Goal: Transaction & Acquisition: Purchase product/service

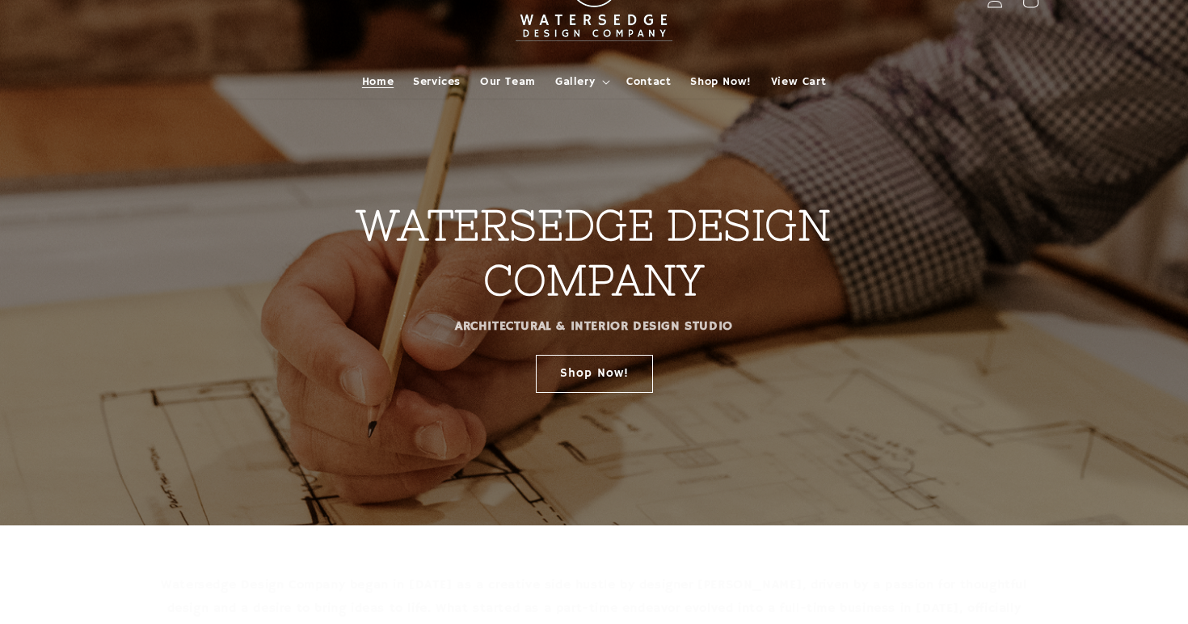
scroll to position [66, 0]
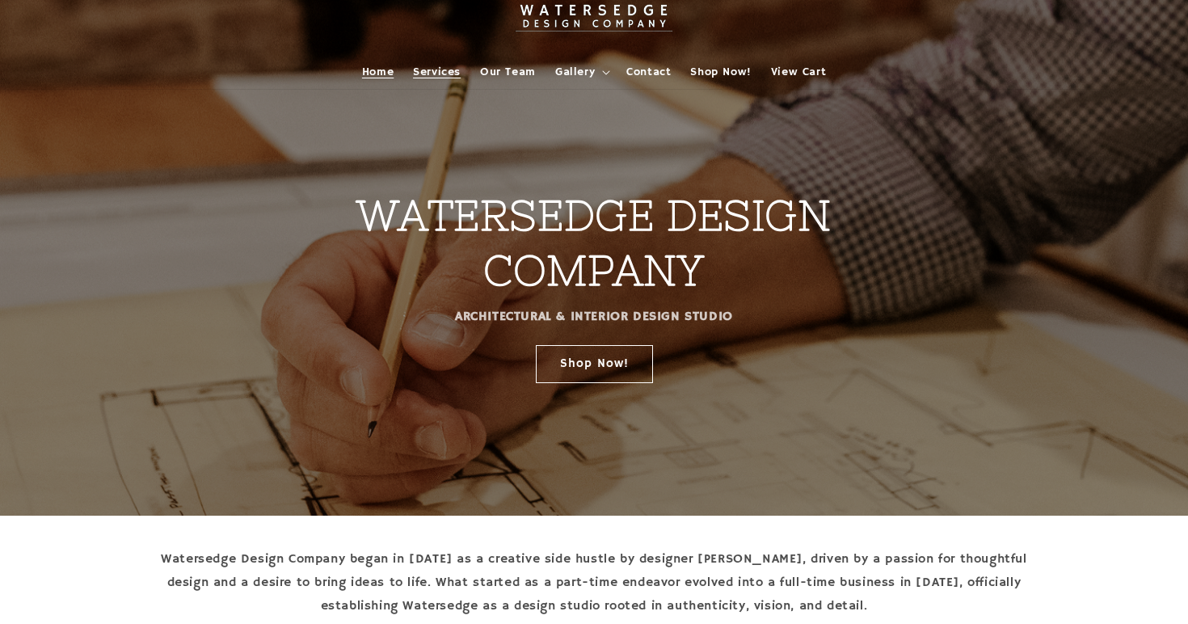
click at [450, 65] on span "Services" at bounding box center [437, 72] width 48 height 15
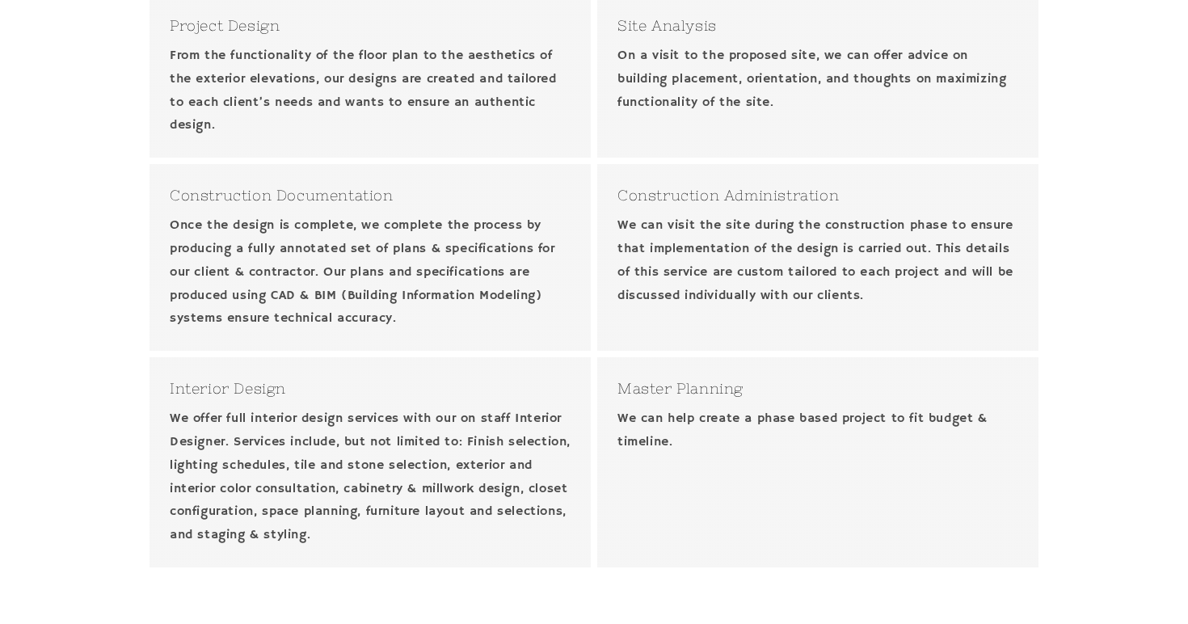
scroll to position [601, 0]
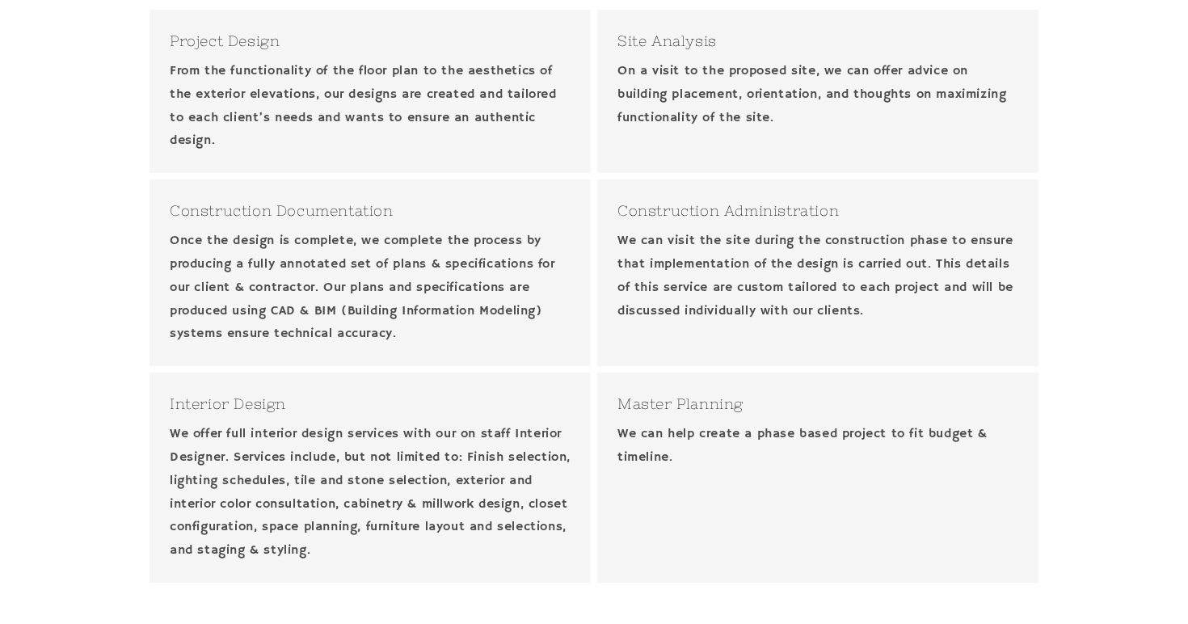
click at [241, 402] on h3 "Interior Design" at bounding box center [370, 404] width 401 height 22
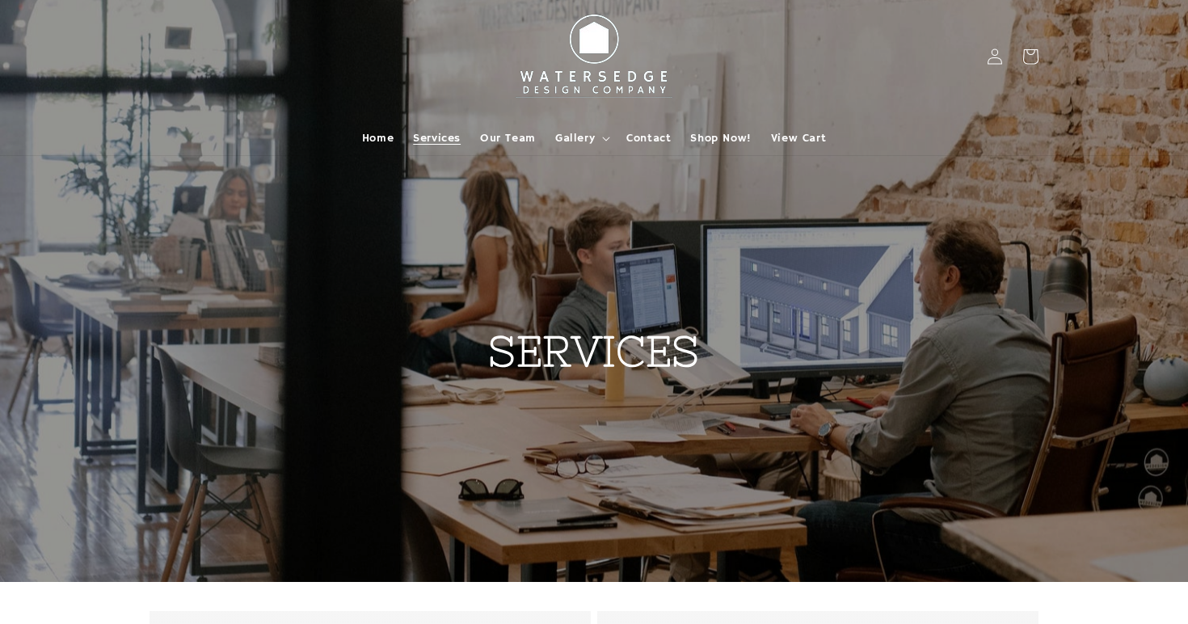
scroll to position [0, 0]
click at [523, 131] on span "Our Team" at bounding box center [508, 138] width 56 height 15
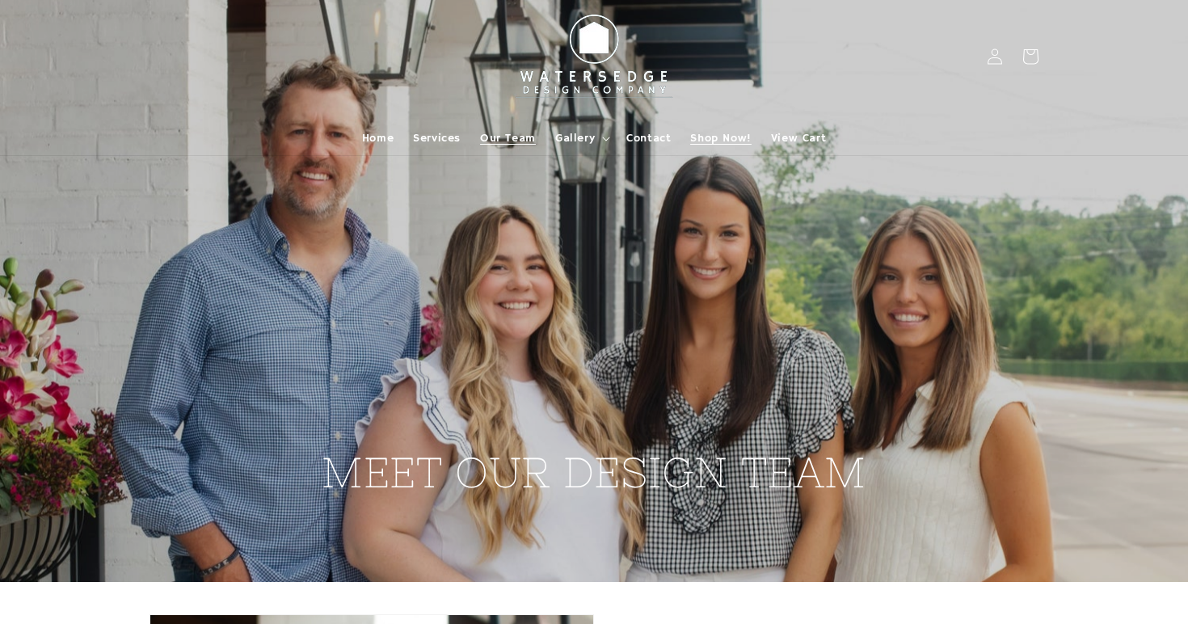
click at [712, 140] on span "Shop Now!" at bounding box center [720, 138] width 61 height 15
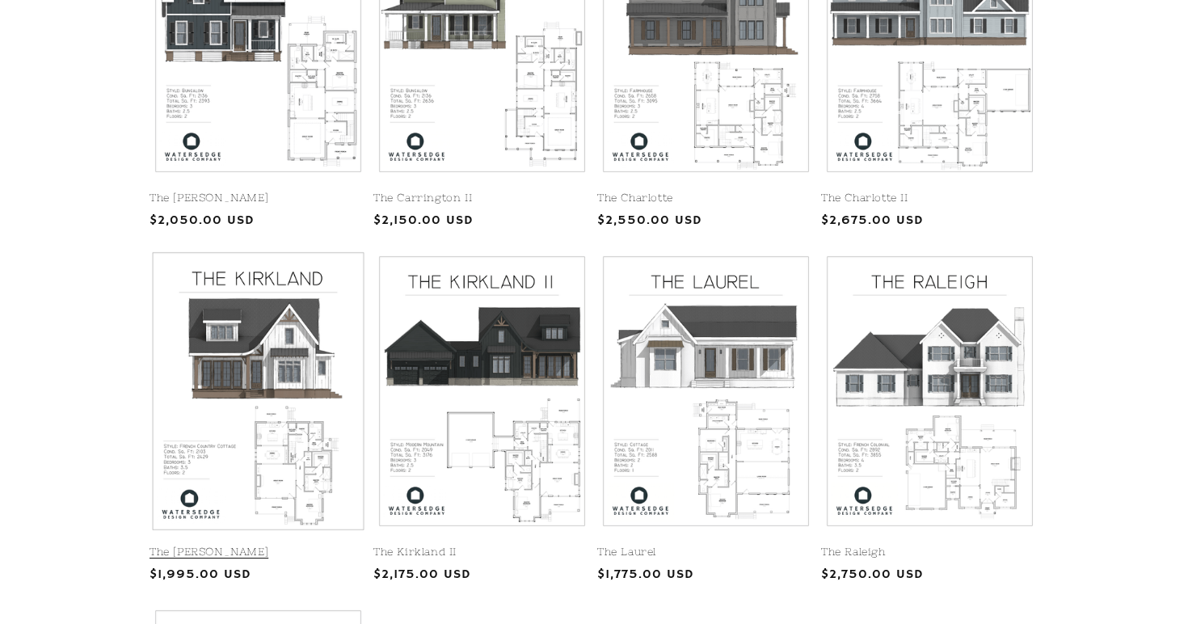
scroll to position [334, 0]
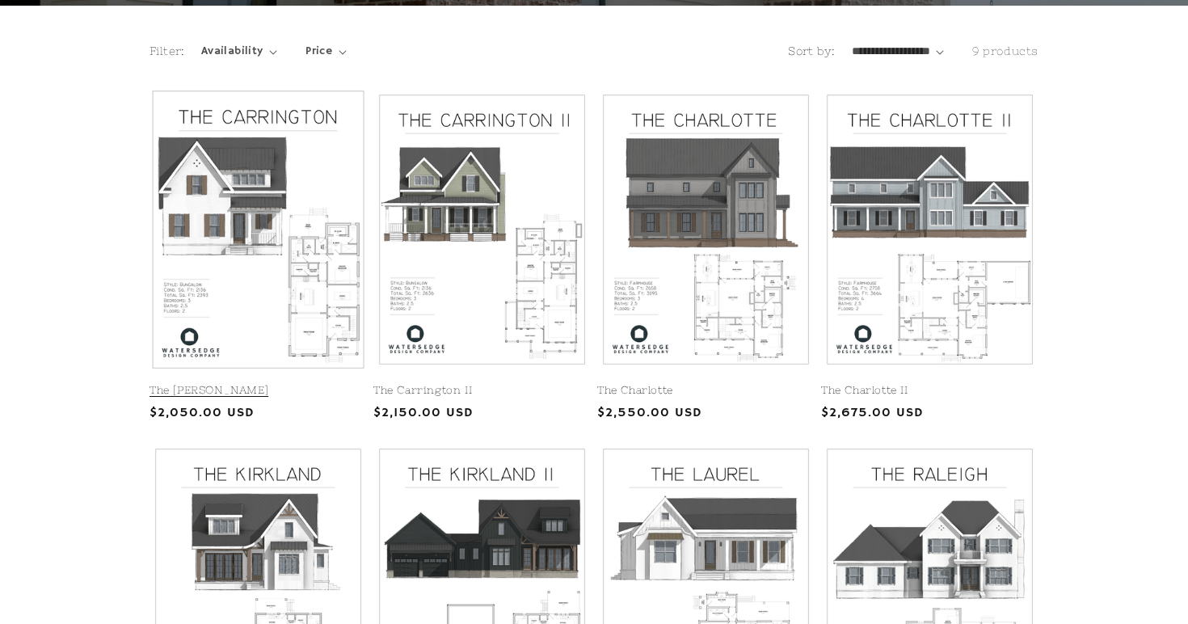
click at [250, 384] on link "The Carrington" at bounding box center [258, 391] width 217 height 14
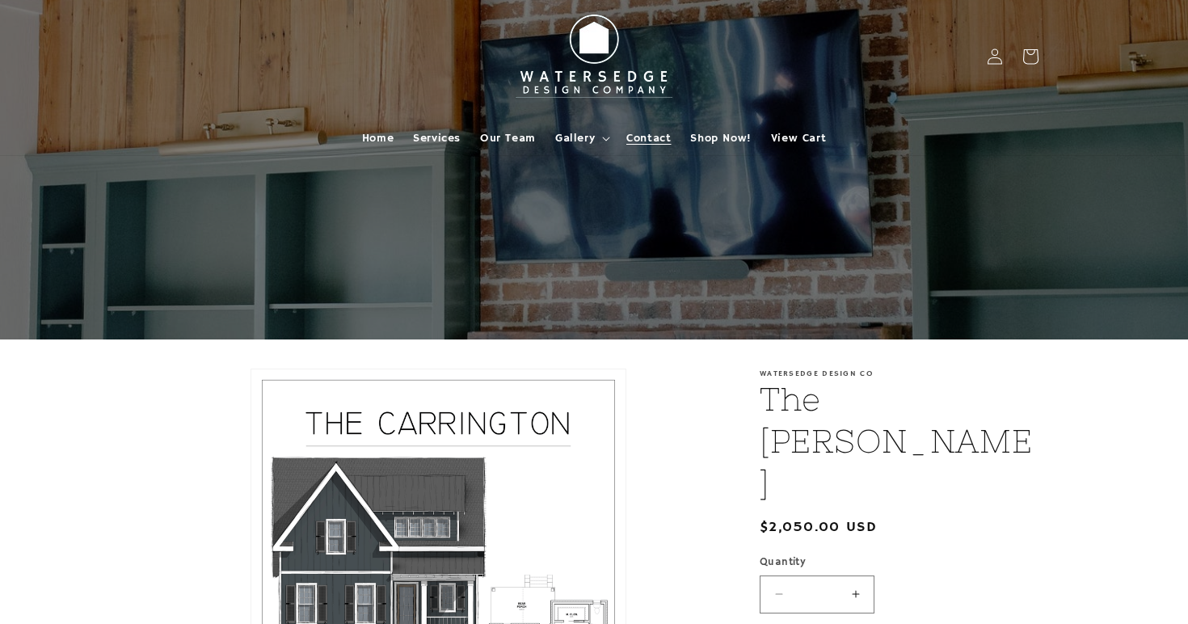
click at [663, 129] on link "Contact" at bounding box center [649, 138] width 64 height 34
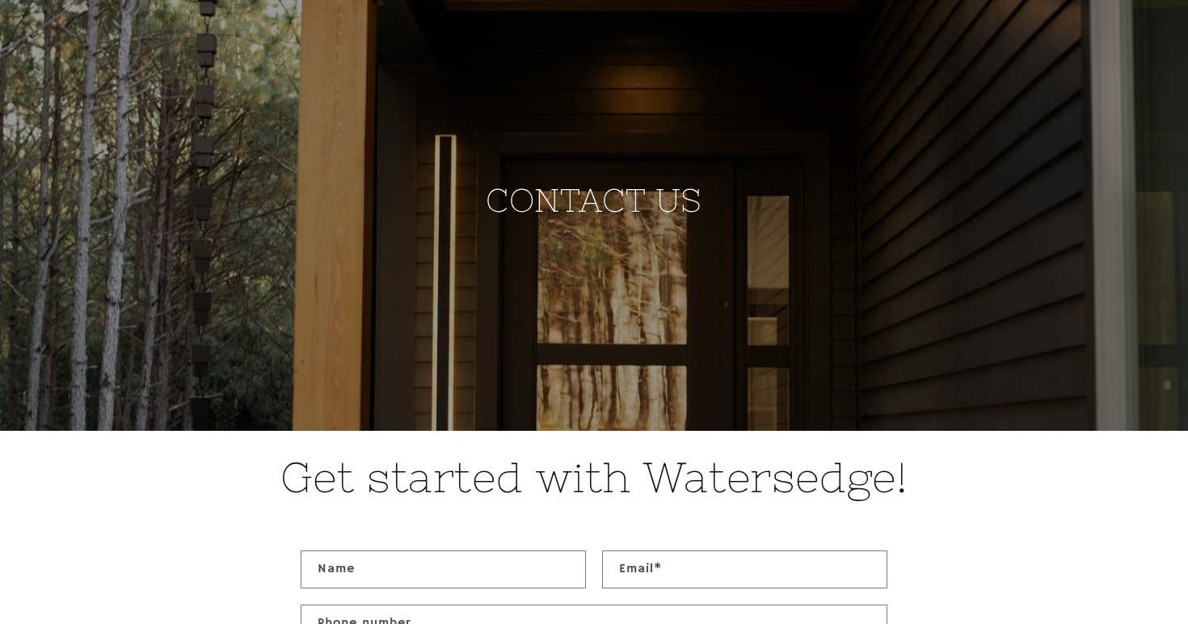
scroll to position [56, 0]
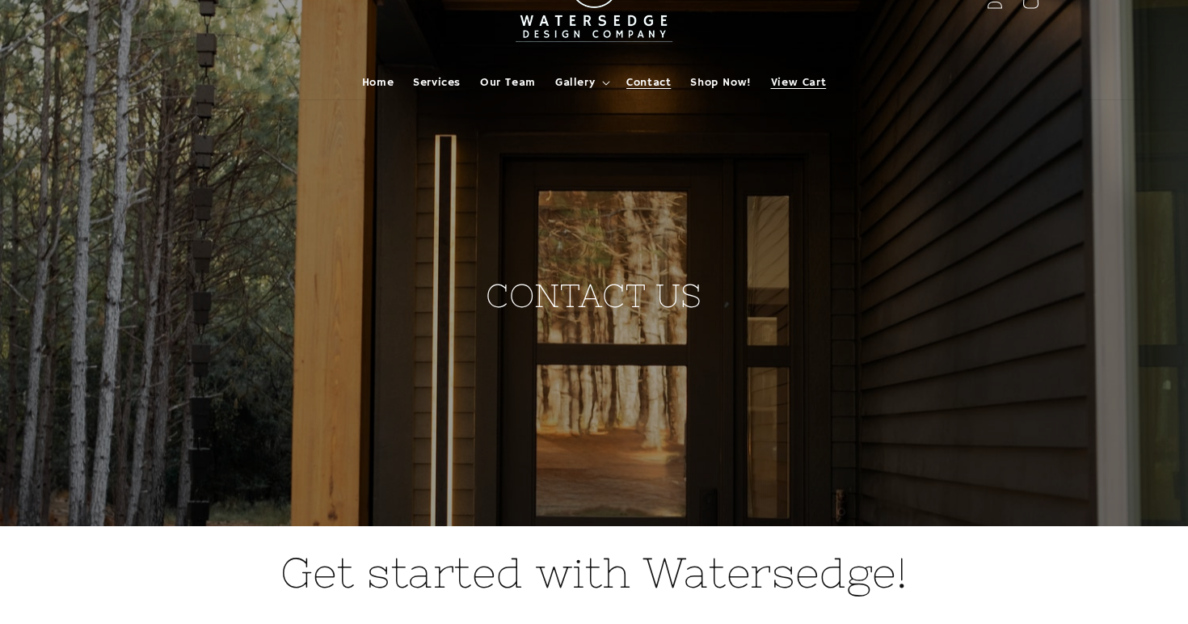
click at [796, 78] on span "View Cart" at bounding box center [798, 82] width 55 height 15
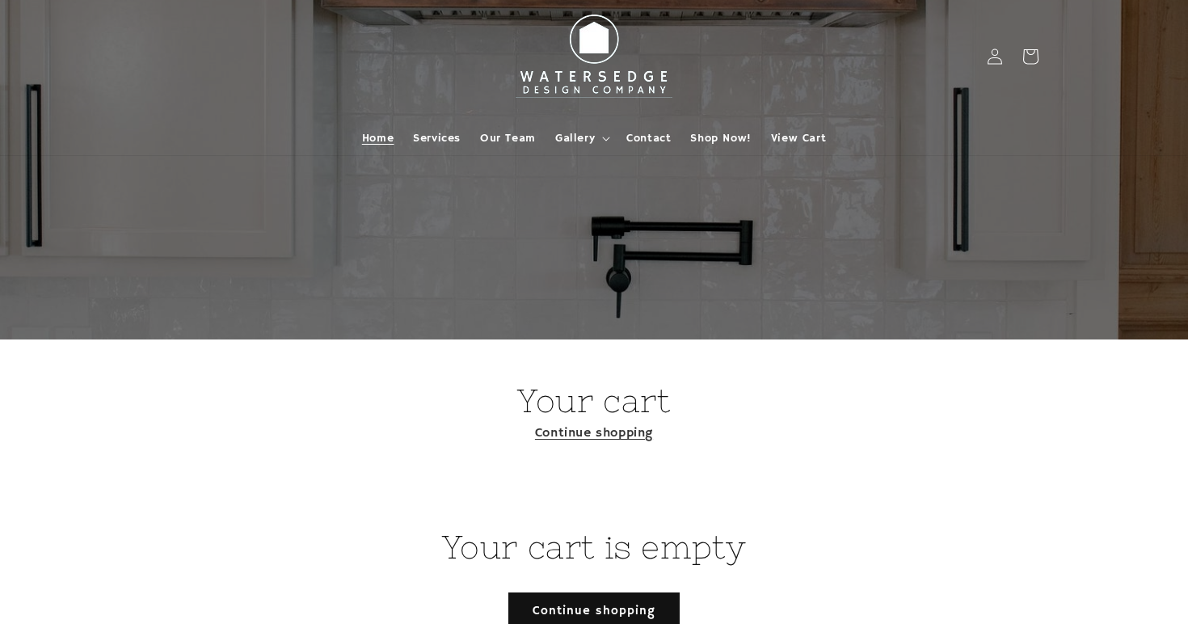
click at [381, 133] on span "Home" at bounding box center [378, 138] width 32 height 15
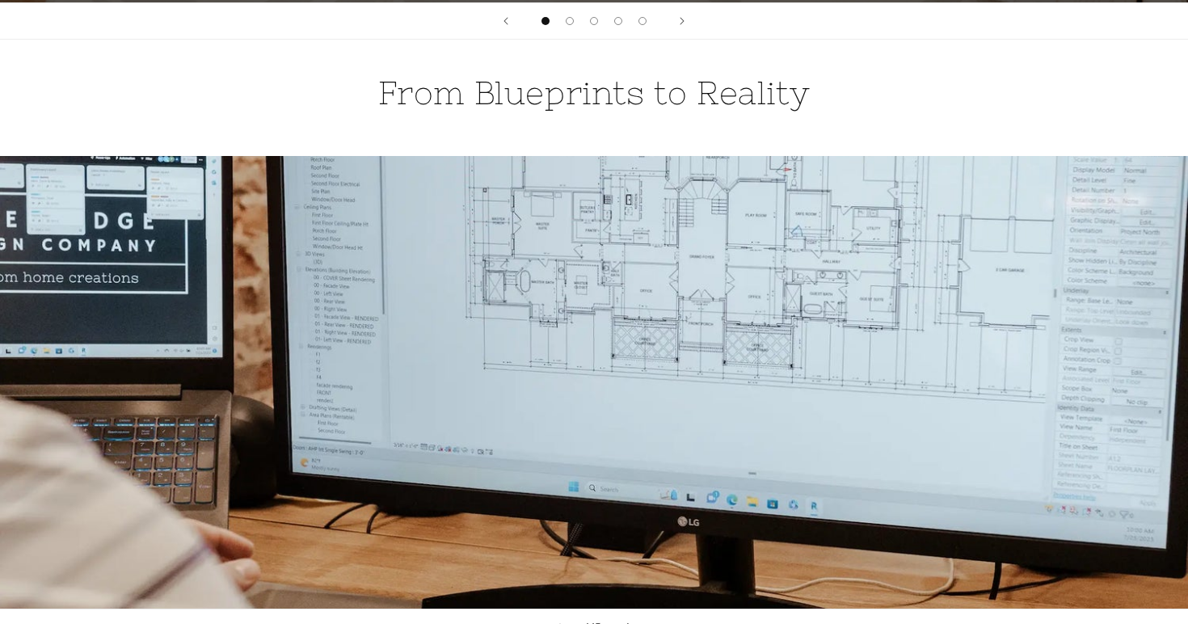
scroll to position [550, 0]
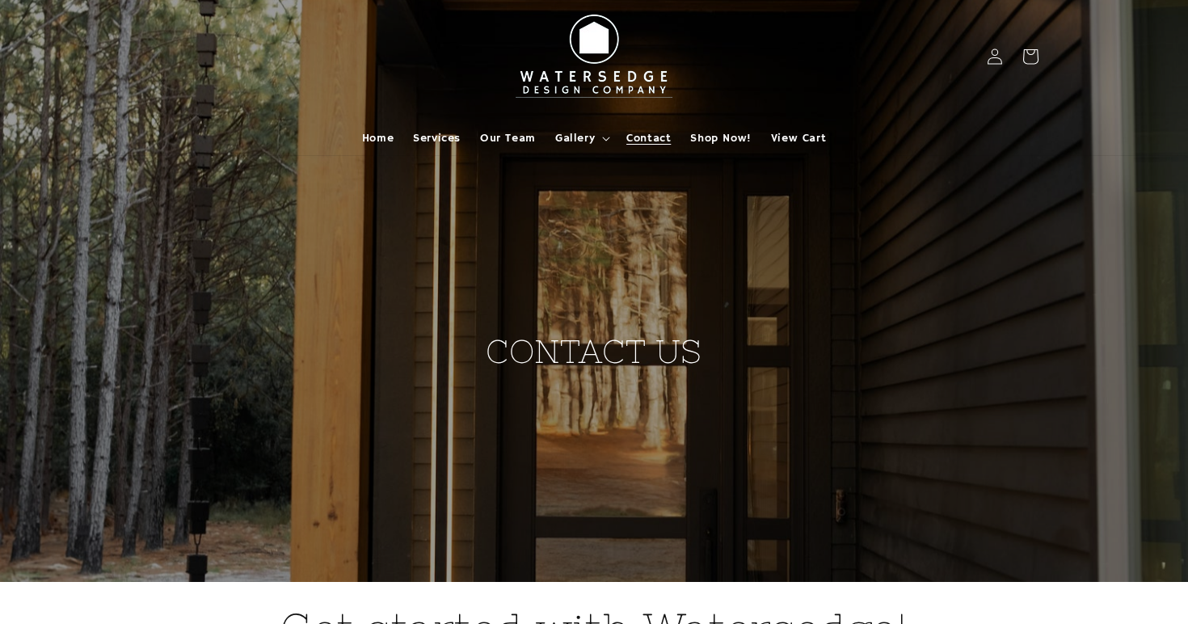
scroll to position [56, 0]
